Goal: Unclear

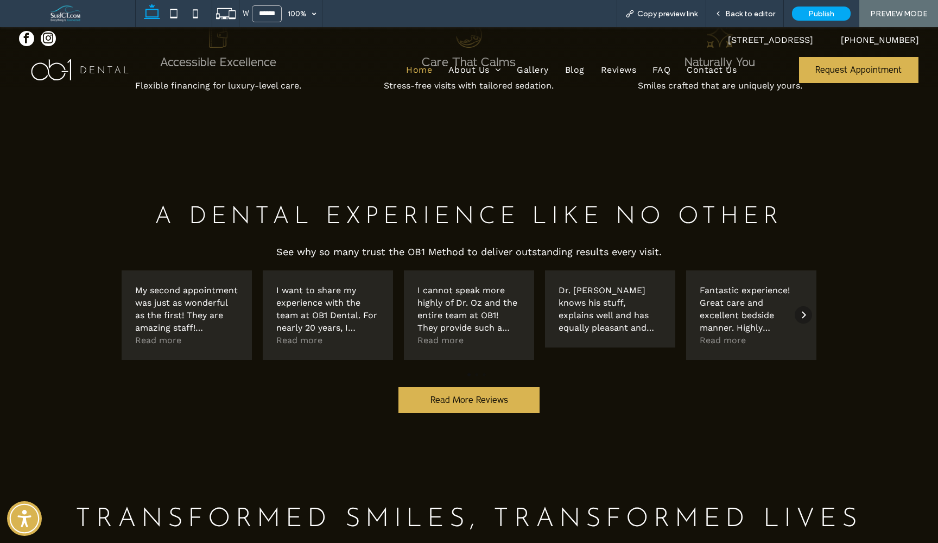
scroll to position [2714, 0]
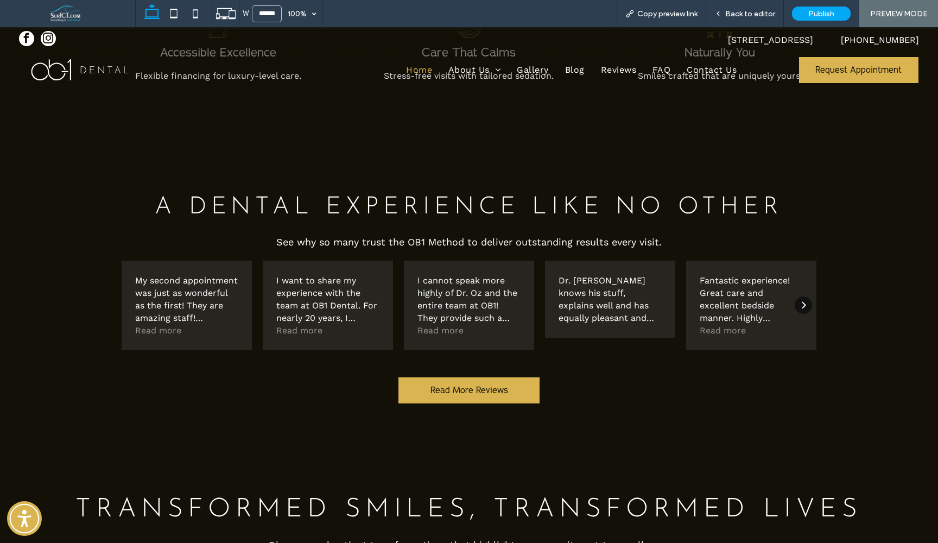
click at [804, 302] on div "Next" at bounding box center [803, 304] width 17 height 17
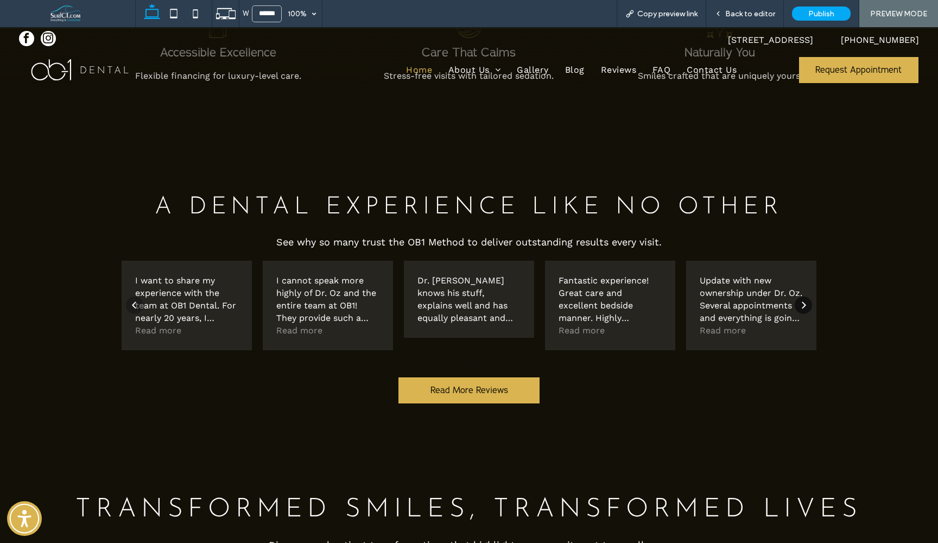
click at [802, 302] on icon "Next" at bounding box center [803, 305] width 9 height 9
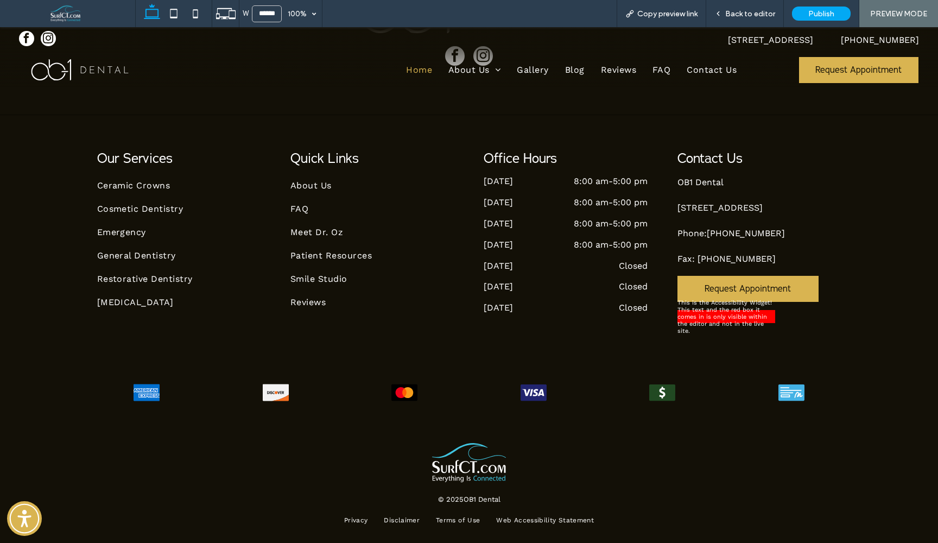
scroll to position [4126, 0]
click at [197, 17] on use at bounding box center [195, 13] width 5 height 9
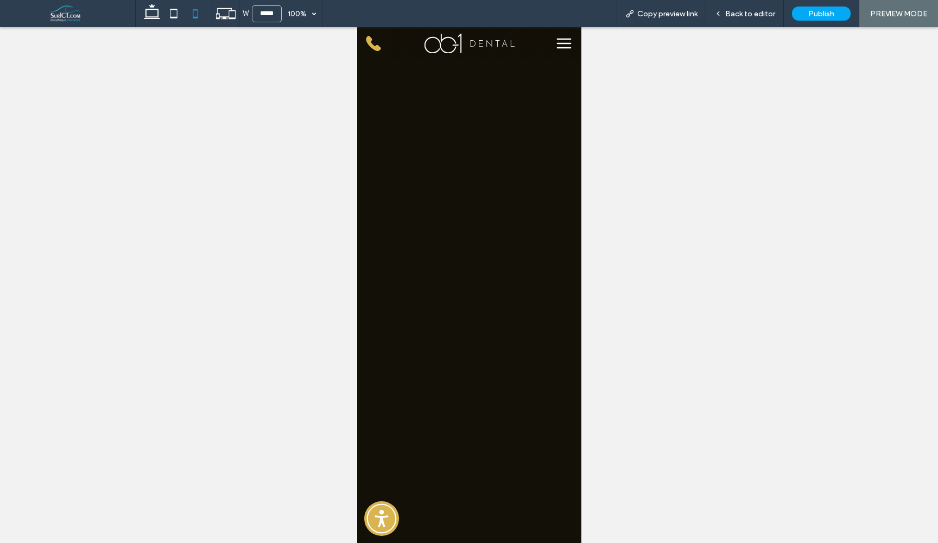
type input "*****"
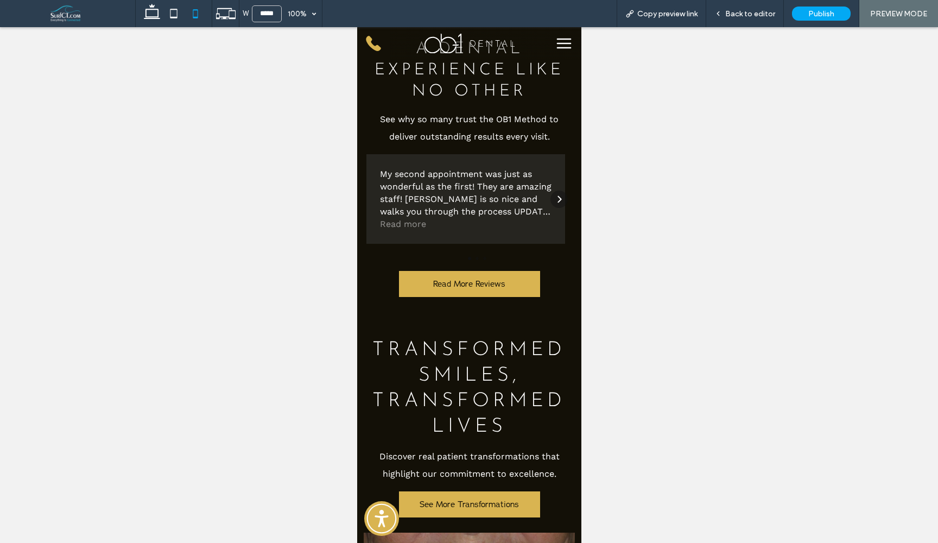
scroll to position [3542, 0]
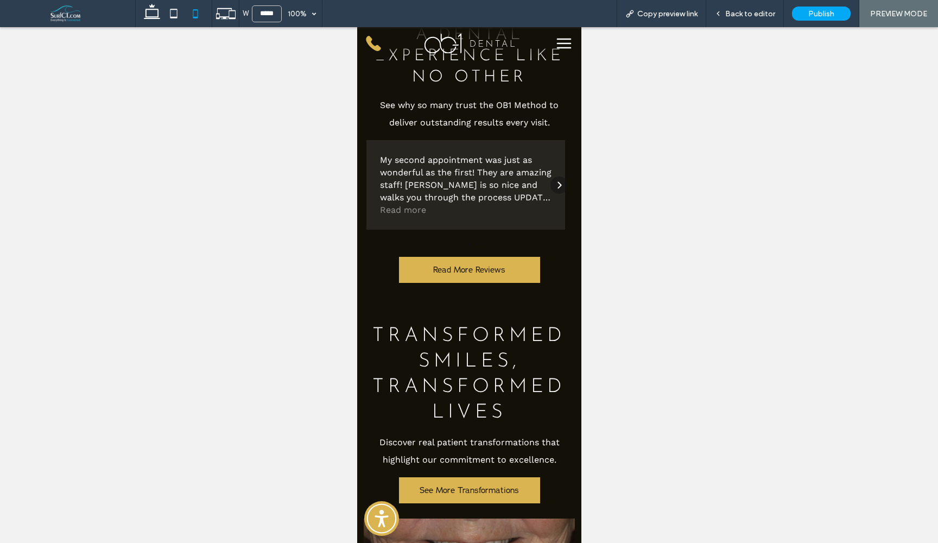
drag, startPoint x: 940, startPoint y: 61, endPoint x: 940, endPoint y: 337, distance: 275.2
click at [554, 189] on icon "Next" at bounding box center [558, 185] width 9 height 9
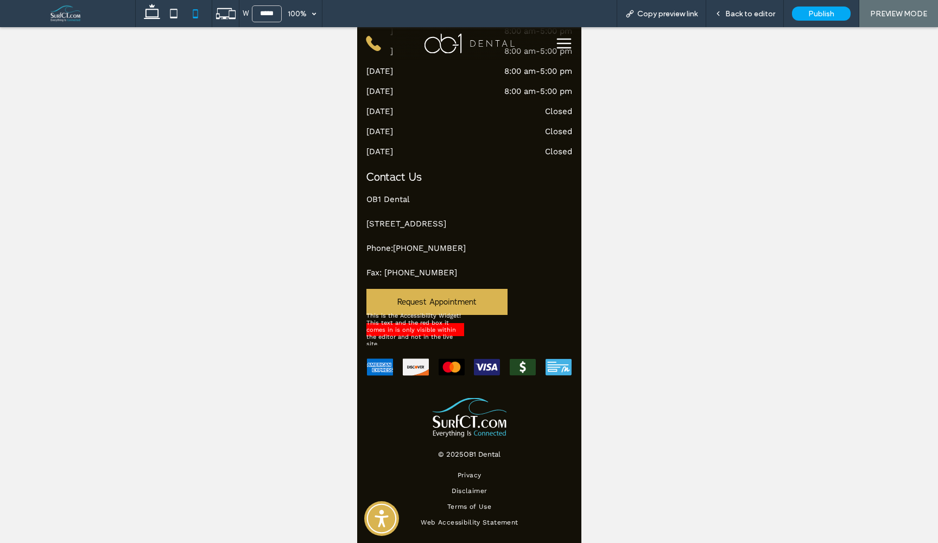
scroll to position [6143, 0]
drag, startPoint x: 938, startPoint y: 338, endPoint x: 965, endPoint y: 552, distance: 215.6
click at [142, 492] on div at bounding box center [469, 285] width 938 height 516
